Goal: Find specific page/section: Find specific page/section

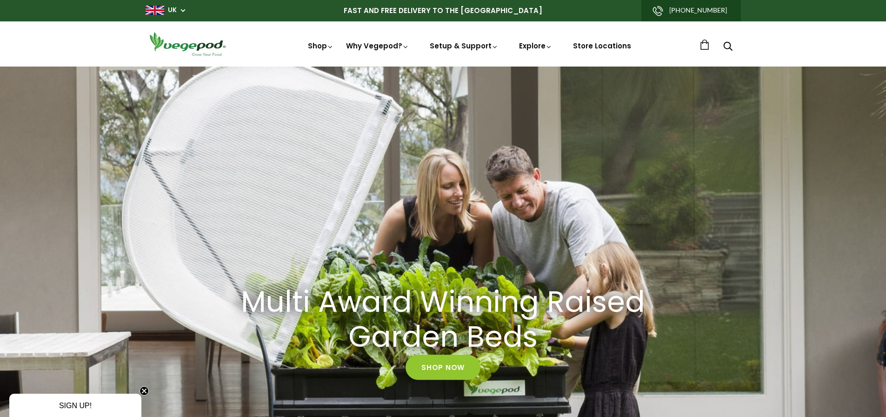
click at [730, 49] on use "Search" at bounding box center [727, 46] width 9 height 9
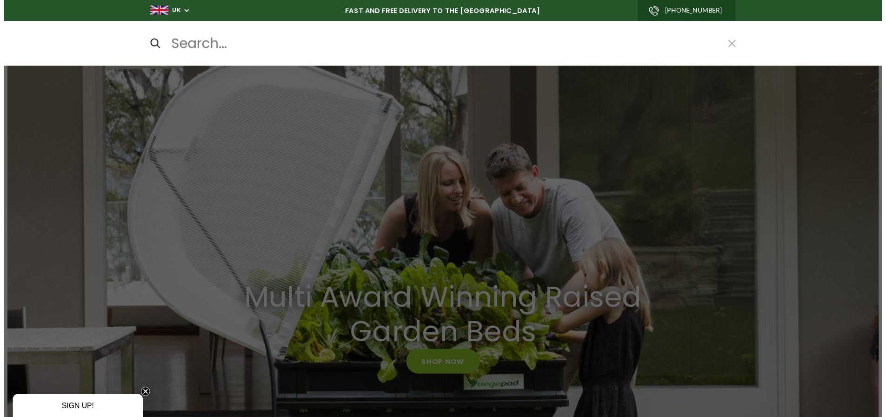
scroll to position [0, 690]
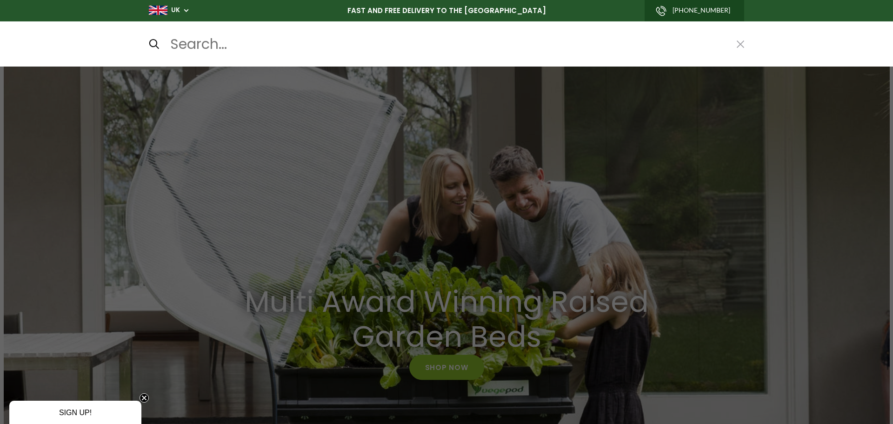
drag, startPoint x: 769, startPoint y: 53, endPoint x: 768, endPoint y: 47, distance: 5.7
click at [769, 51] on div at bounding box center [446, 44] width 893 height 22
click at [450, 368] on div at bounding box center [446, 212] width 893 height 424
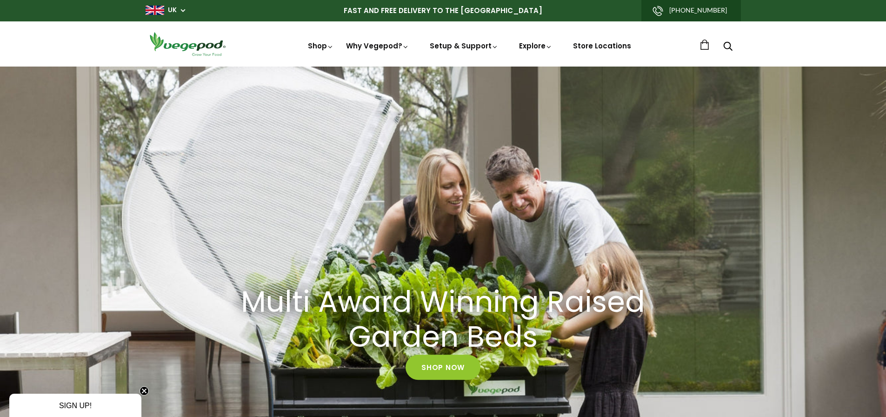
click at [727, 45] on icon "Search" at bounding box center [727, 45] width 9 height 11
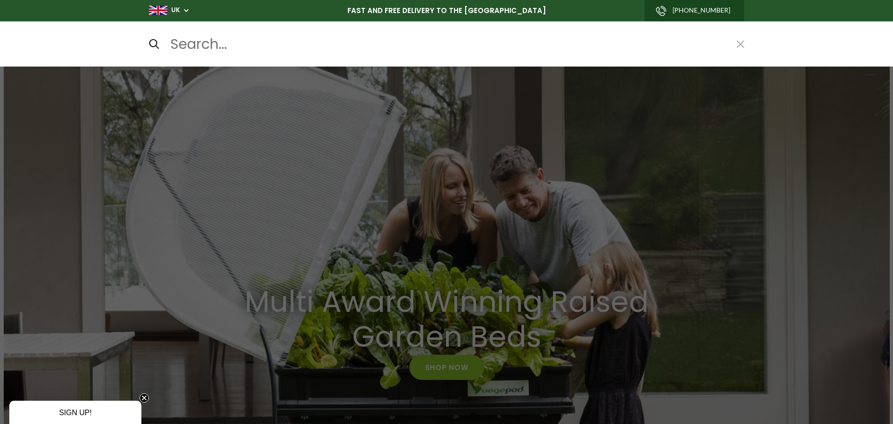
scroll to position [0, 863]
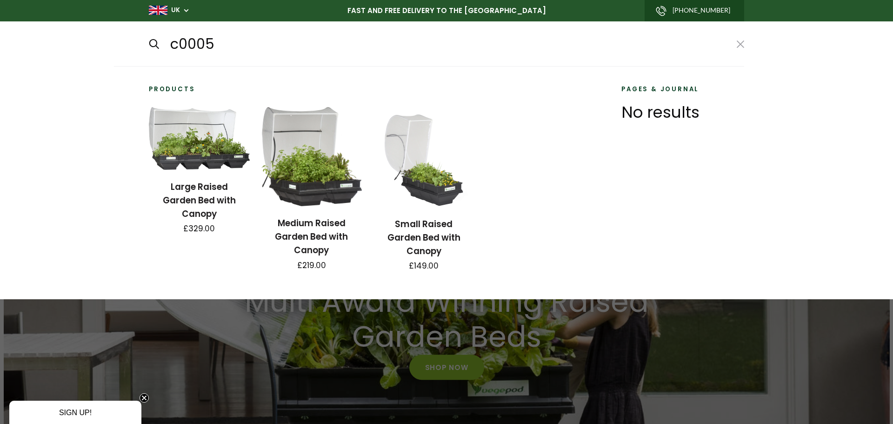
click at [148, 44] on input "submit" at bounding box center [148, 44] width 0 height 0
type input "c0005*"
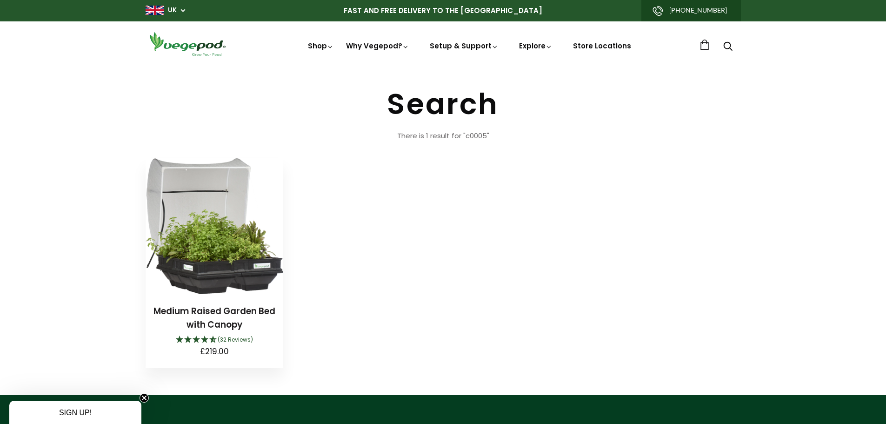
click at [232, 251] on img at bounding box center [215, 226] width 138 height 136
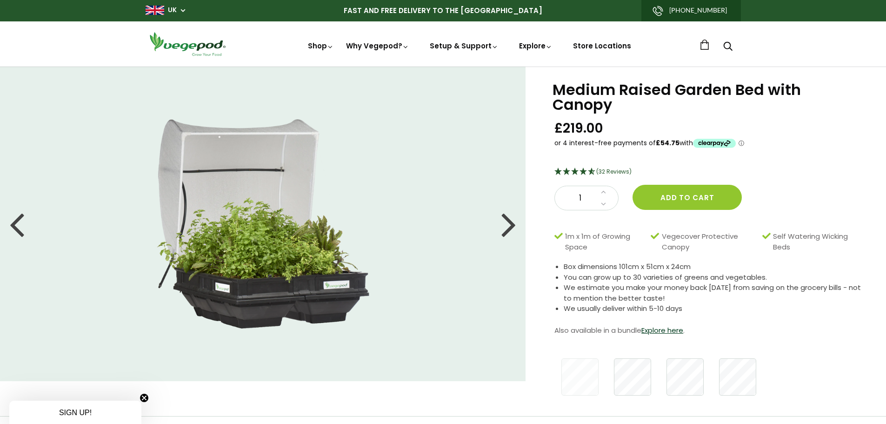
click at [193, 44] on img at bounding box center [188, 44] width 84 height 27
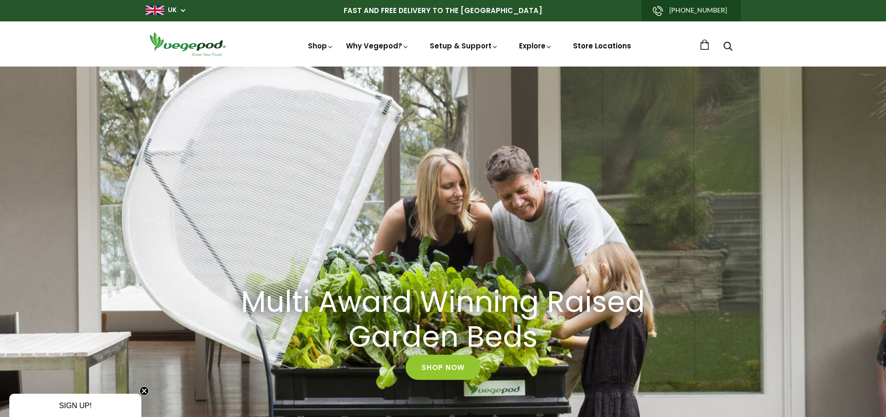
click at [604, 45] on link "Store Locations" at bounding box center [602, 46] width 58 height 10
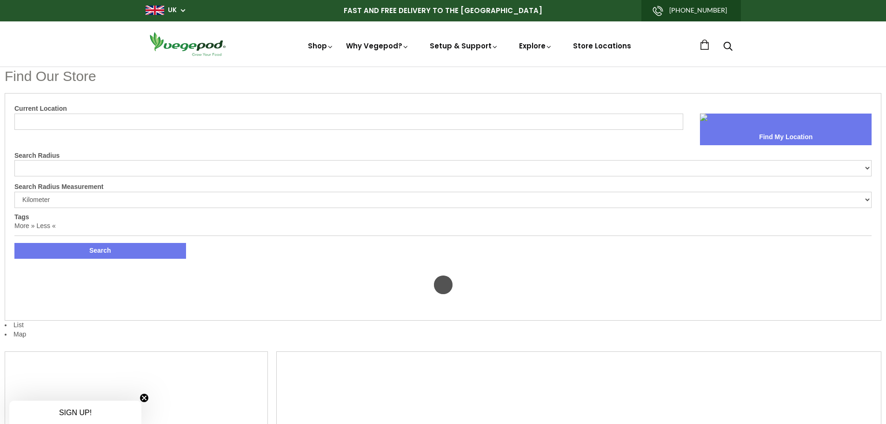
select select "m"
